Goal: Task Accomplishment & Management: Manage account settings

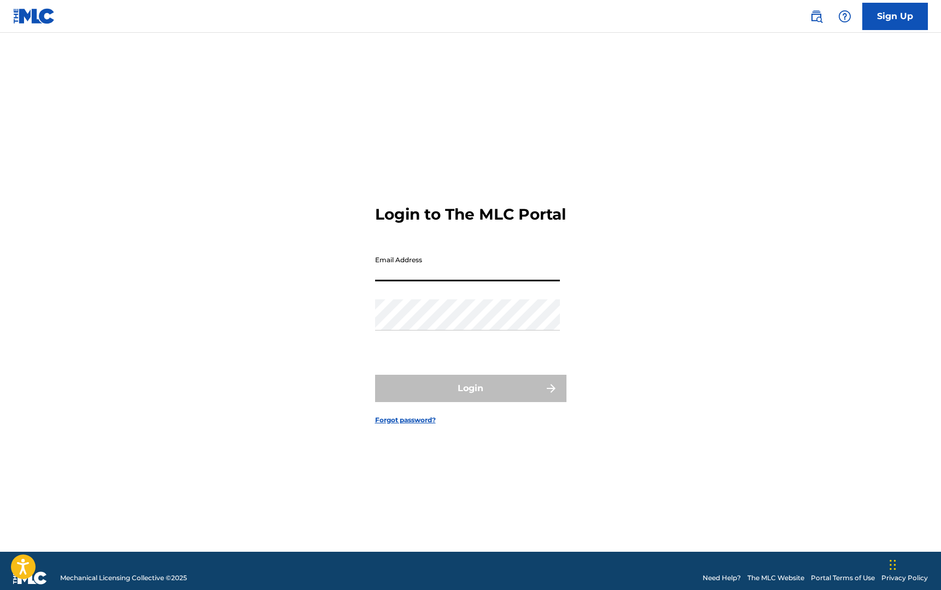
click at [438, 272] on input "Email Address" at bounding box center [467, 265] width 185 height 31
type input "[EMAIL_ADDRESS][DOMAIN_NAME]"
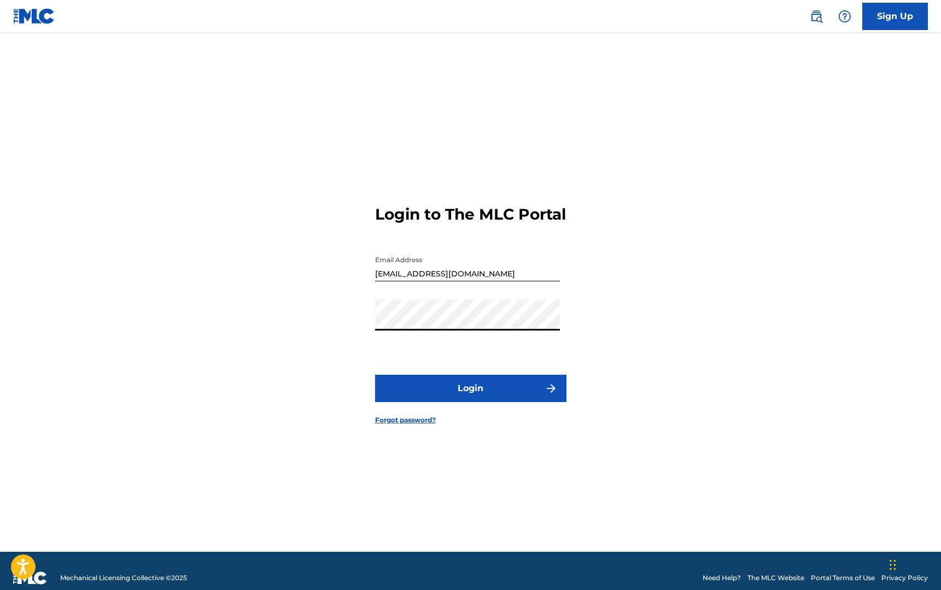
click at [479, 401] on button "Login" at bounding box center [470, 388] width 191 height 27
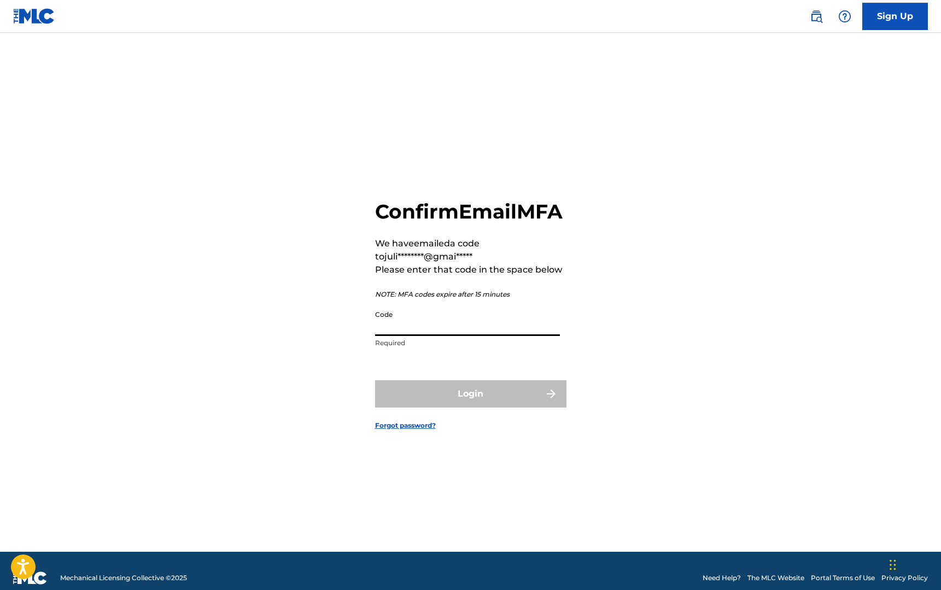
click at [442, 336] on input "Code" at bounding box center [467, 320] width 185 height 31
type input "011267"
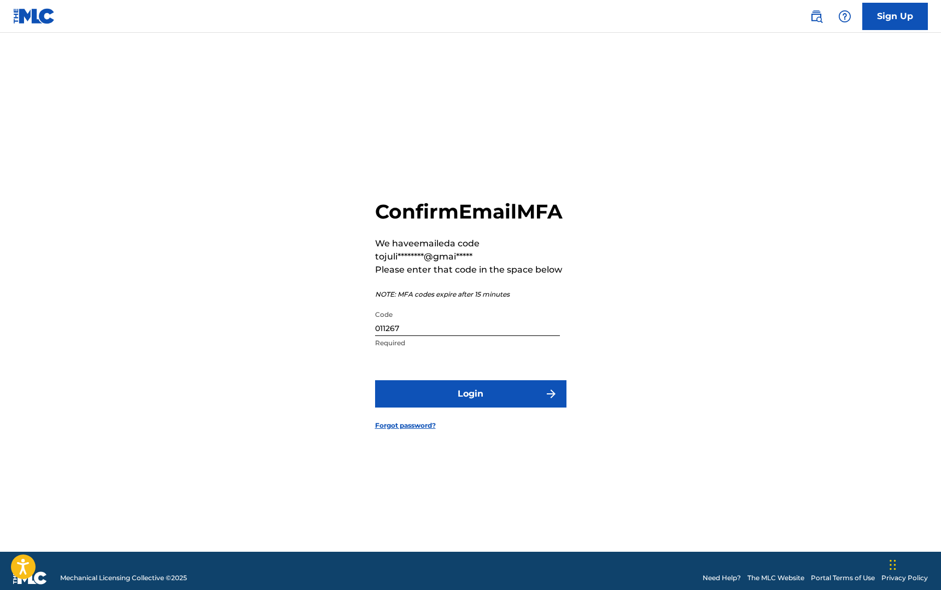
click at [477, 406] on button "Login" at bounding box center [470, 394] width 191 height 27
